Goal: Find specific page/section: Find specific page/section

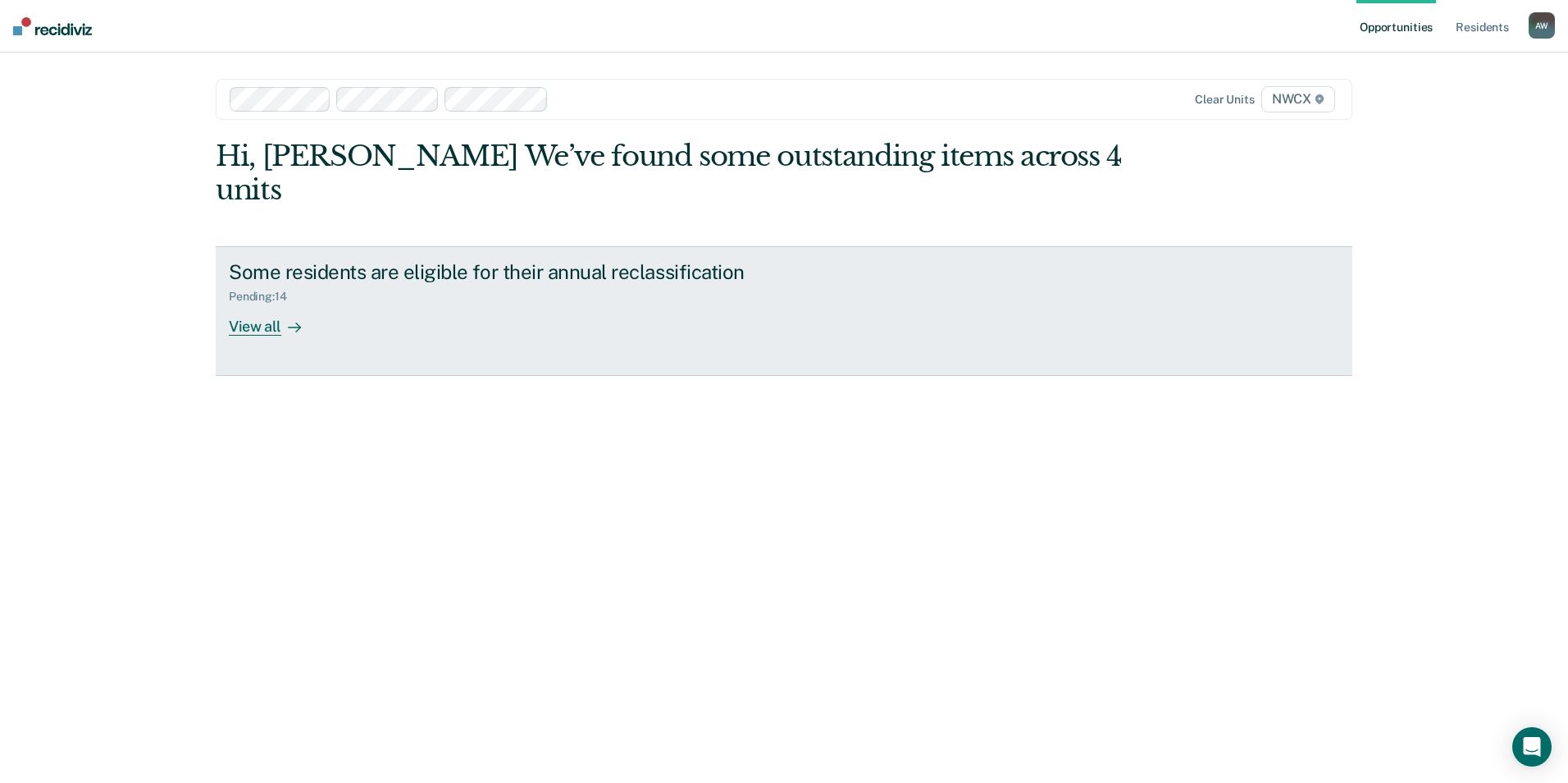
click at [241, 304] on div "View all" at bounding box center [275, 320] width 92 height 32
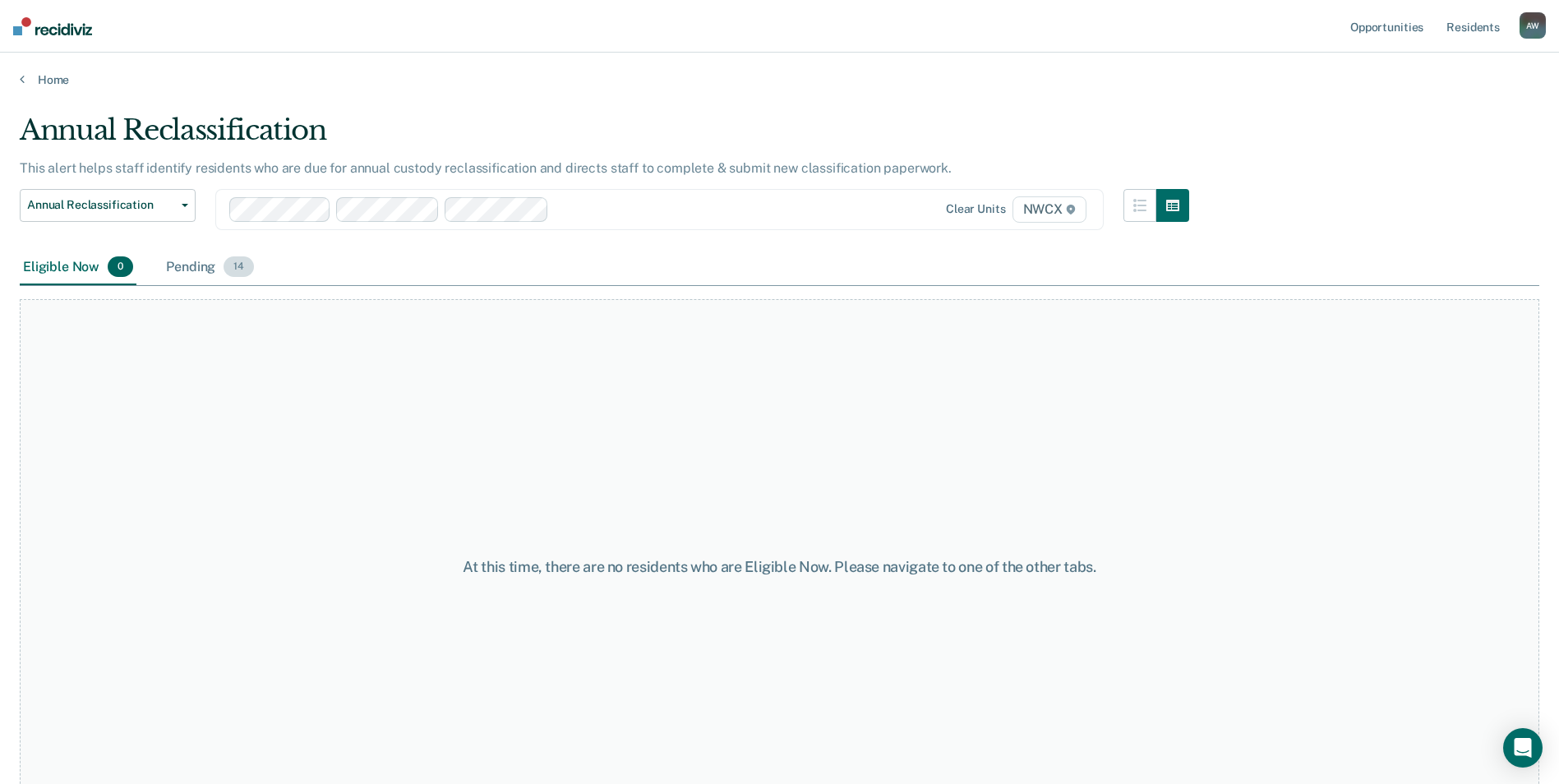
click at [178, 269] on div "Pending 14" at bounding box center [209, 268] width 95 height 36
